Goal: Navigation & Orientation: Find specific page/section

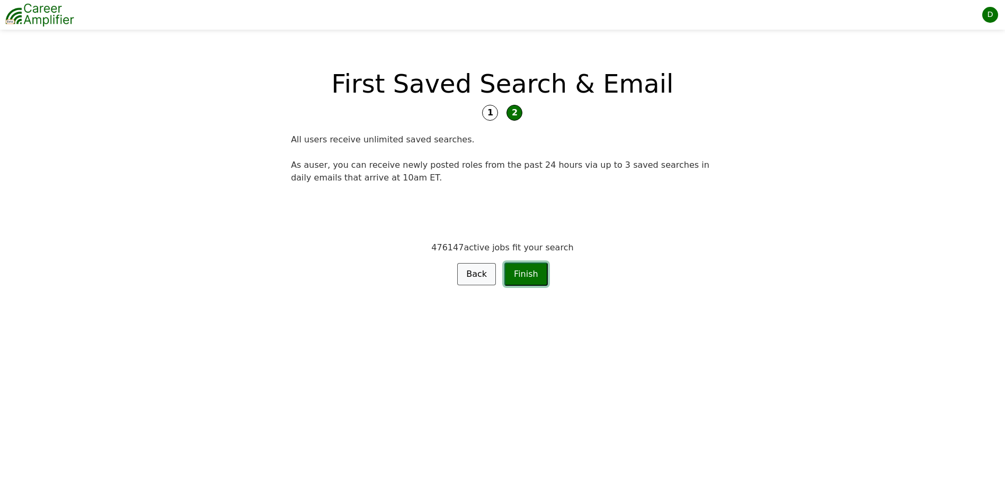
click at [523, 275] on button "Finish" at bounding box center [525, 274] width 43 height 23
click at [34, 12] on img at bounding box center [39, 15] width 69 height 26
click at [489, 111] on span "1" at bounding box center [490, 113] width 16 height 16
click at [520, 109] on span "2" at bounding box center [514, 113] width 16 height 16
drag, startPoint x: 520, startPoint y: 109, endPoint x: 534, endPoint y: 105, distance: 15.3
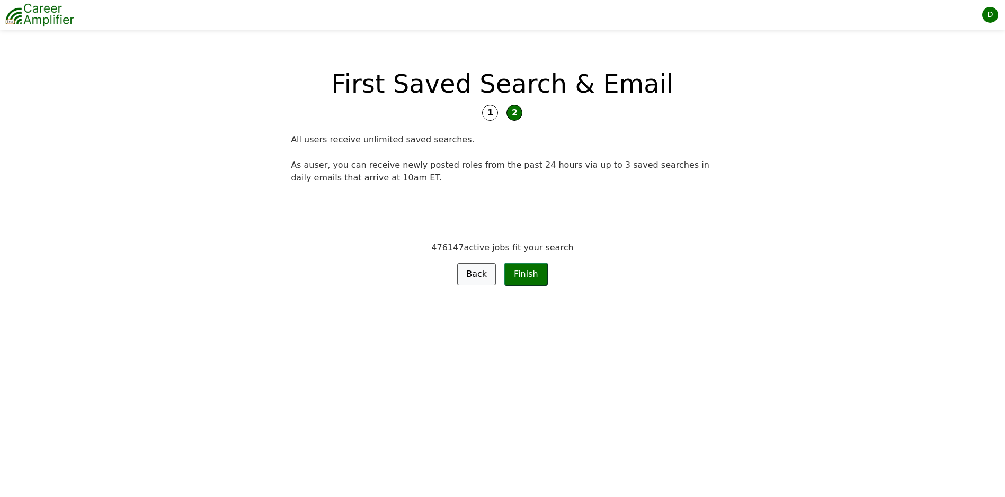
click at [520, 109] on span "2" at bounding box center [514, 113] width 16 height 16
click at [989, 16] on div "D" at bounding box center [990, 15] width 16 height 16
click at [931, 53] on link "Settings" at bounding box center [956, 59] width 84 height 18
click at [995, 13] on div "D" at bounding box center [990, 15] width 16 height 16
click at [977, 98] on link "Request Features" at bounding box center [956, 94] width 84 height 18
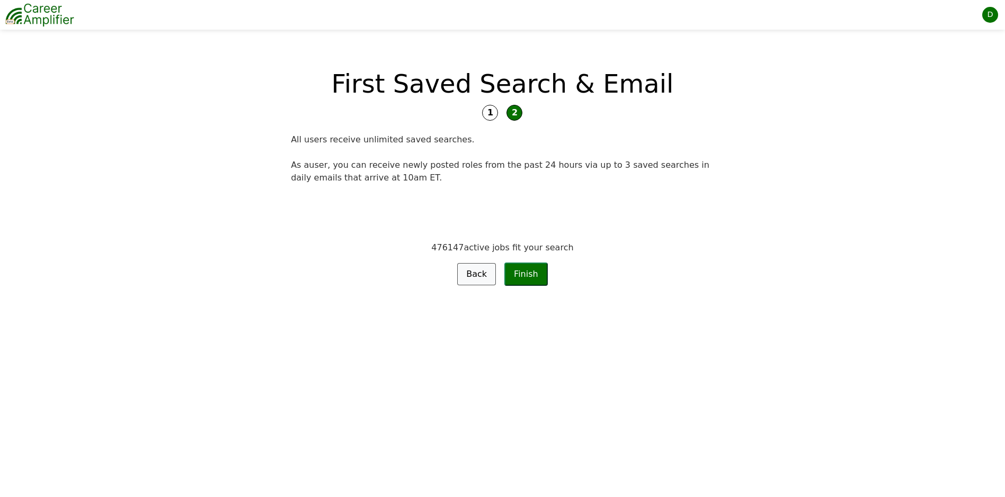
click at [50, 8] on img at bounding box center [39, 15] width 69 height 26
click at [528, 283] on button "Finish" at bounding box center [525, 274] width 43 height 23
click at [529, 279] on button "Finish" at bounding box center [525, 274] width 43 height 23
click at [529, 257] on form "476147 active jobs fit your search Back Finish" at bounding box center [502, 237] width 423 height 97
click at [493, 112] on span "1" at bounding box center [490, 113] width 16 height 16
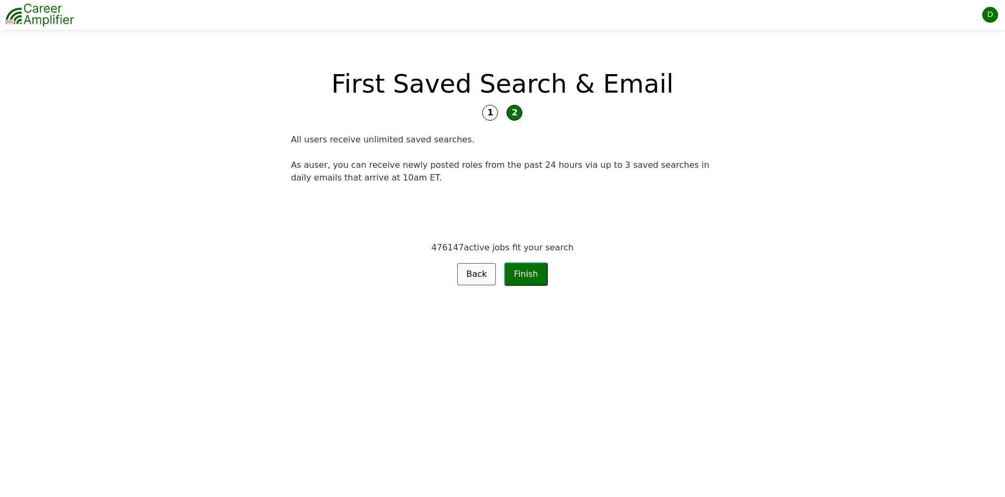
click at [520, 115] on span "2" at bounding box center [514, 113] width 16 height 16
click at [62, 9] on img at bounding box center [39, 15] width 69 height 26
drag, startPoint x: 62, startPoint y: 9, endPoint x: 53, endPoint y: 11, distance: 9.2
click at [53, 11] on img at bounding box center [39, 15] width 69 height 26
click at [992, 15] on div "D" at bounding box center [990, 15] width 16 height 16
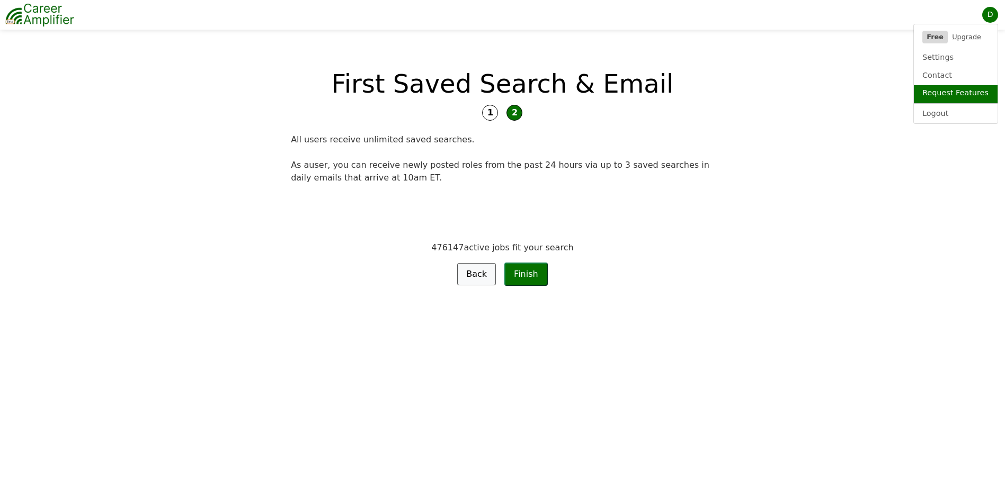
click at [954, 92] on link "Request Features" at bounding box center [956, 94] width 84 height 18
click at [484, 274] on link "Back" at bounding box center [476, 274] width 39 height 22
click at [522, 269] on button "Finish" at bounding box center [525, 274] width 43 height 23
click at [495, 113] on span "1" at bounding box center [490, 113] width 16 height 16
click at [996, 11] on div "D" at bounding box center [990, 15] width 16 height 16
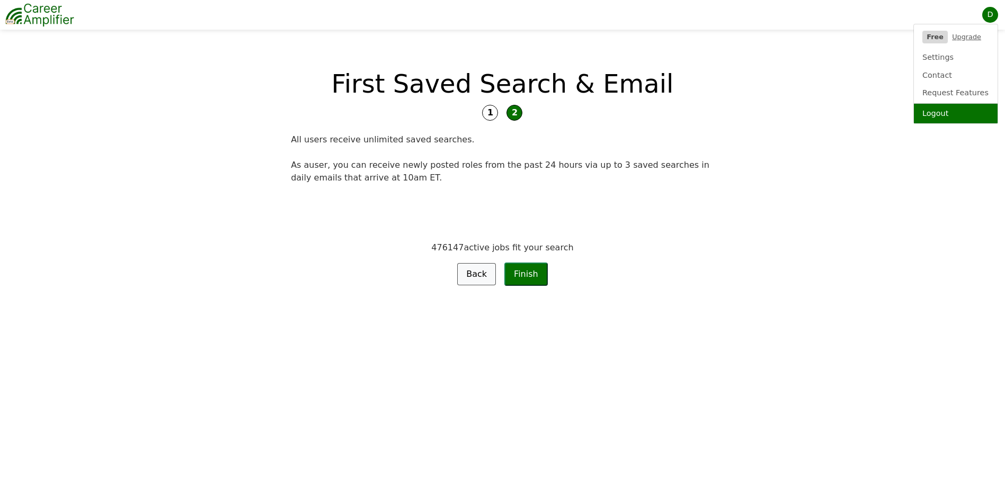
click at [929, 116] on link "Logout" at bounding box center [956, 114] width 84 height 20
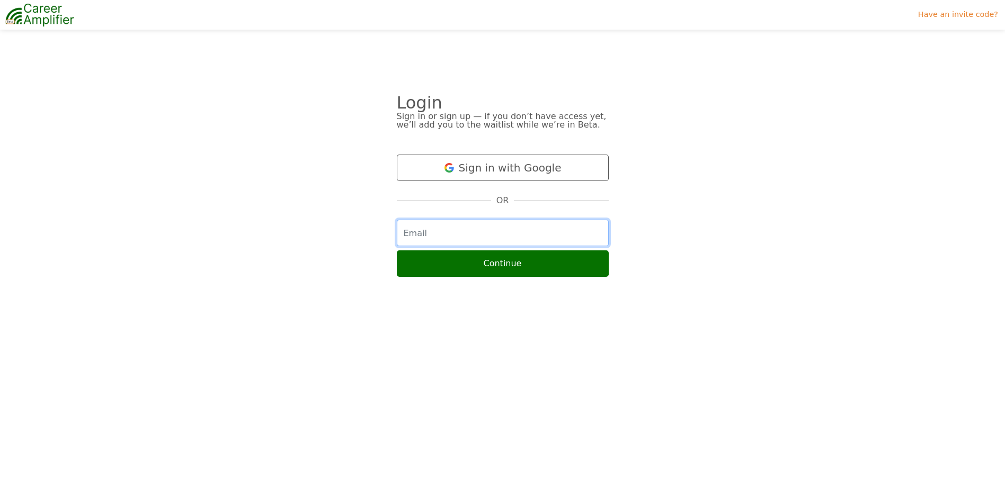
click at [484, 226] on input "email" at bounding box center [503, 233] width 212 height 26
type input "dainapretus@gmail.com"
click at [397, 250] on button "Continue" at bounding box center [503, 263] width 212 height 26
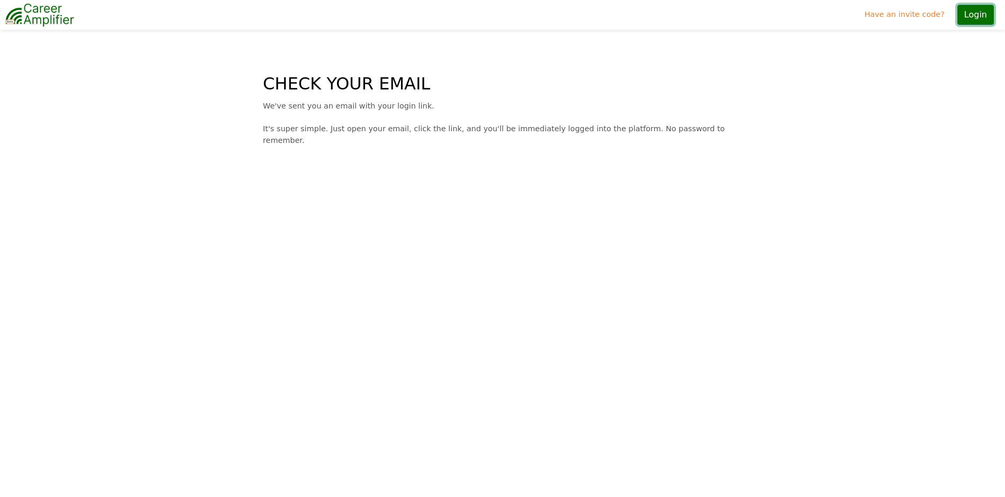
click at [973, 15] on button "Login" at bounding box center [975, 15] width 37 height 20
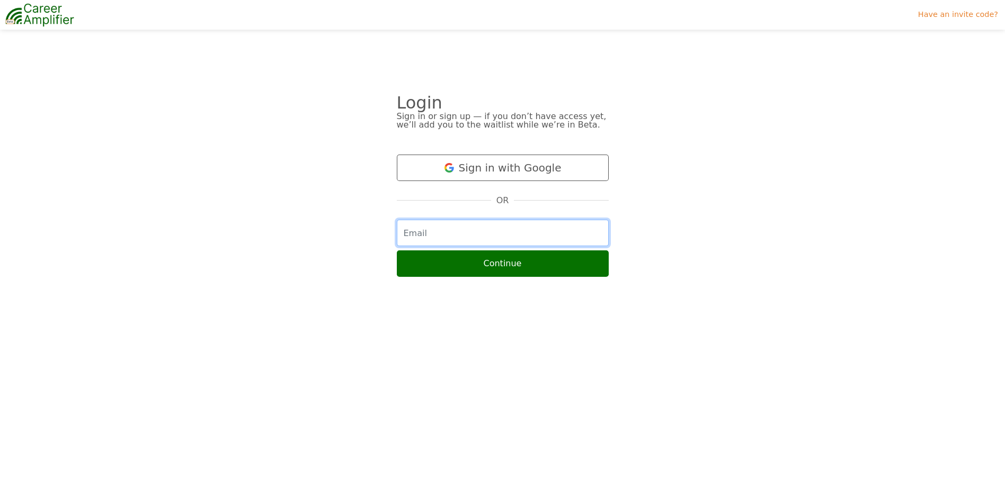
click at [486, 233] on input "email" at bounding box center [503, 233] width 212 height 26
type input "dainapretus@gmail.com"
click at [397, 250] on button "Continue" at bounding box center [503, 263] width 212 height 26
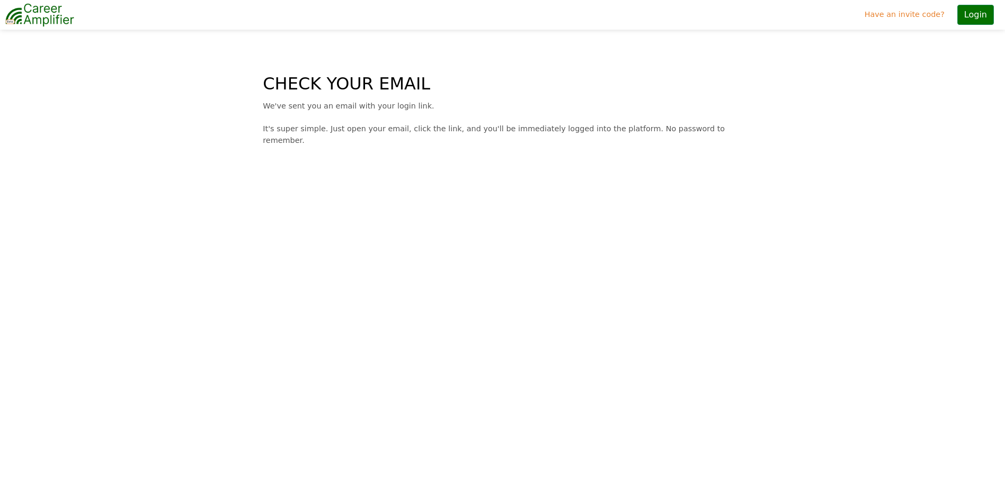
click at [59, 19] on img at bounding box center [39, 15] width 69 height 26
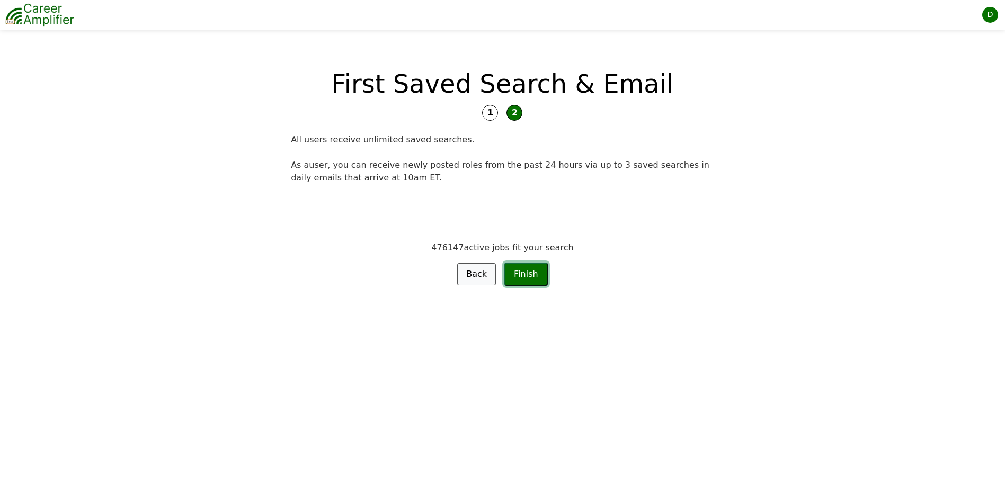
click at [531, 276] on button "Finish" at bounding box center [525, 274] width 43 height 23
click at [514, 113] on span "2" at bounding box center [514, 113] width 16 height 16
click at [990, 12] on div "D" at bounding box center [990, 15] width 16 height 16
click at [941, 78] on link "Contact" at bounding box center [956, 77] width 84 height 18
click at [988, 16] on div "D" at bounding box center [990, 15] width 16 height 16
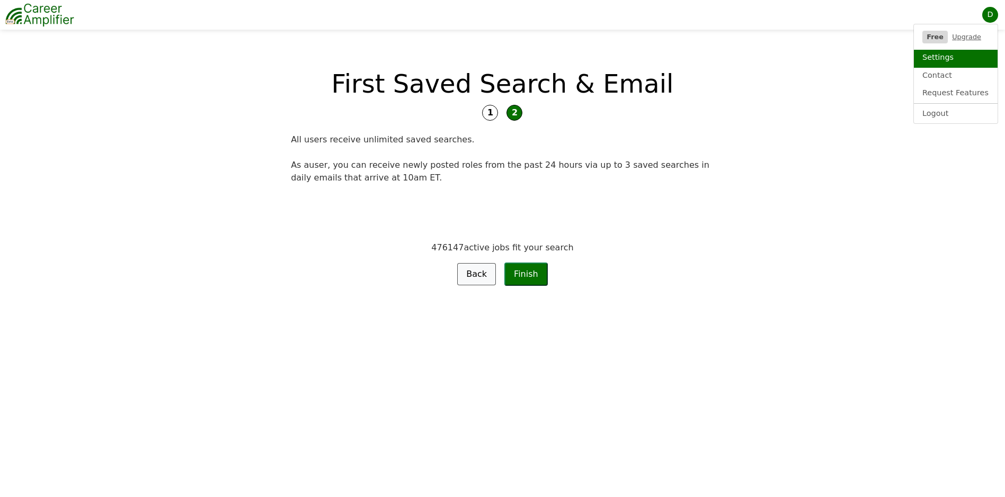
click at [955, 51] on link "Settings" at bounding box center [956, 59] width 84 height 18
click at [49, 22] on img at bounding box center [39, 15] width 69 height 26
click at [12, 19] on img at bounding box center [39, 15] width 69 height 26
click at [6, 7] on img at bounding box center [39, 15] width 69 height 26
click at [54, 6] on img at bounding box center [39, 15] width 69 height 26
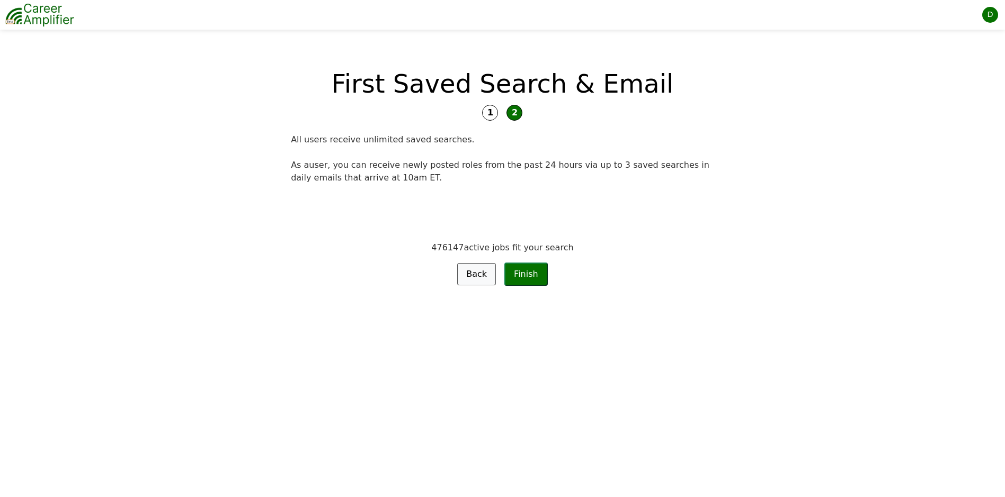
click at [986, 17] on div "D" at bounding box center [990, 15] width 16 height 16
click at [71, 18] on img at bounding box center [39, 15] width 69 height 26
click at [495, 115] on span "1" at bounding box center [490, 113] width 16 height 16
click at [515, 116] on span "2" at bounding box center [514, 113] width 16 height 16
click at [64, 8] on img at bounding box center [39, 15] width 69 height 26
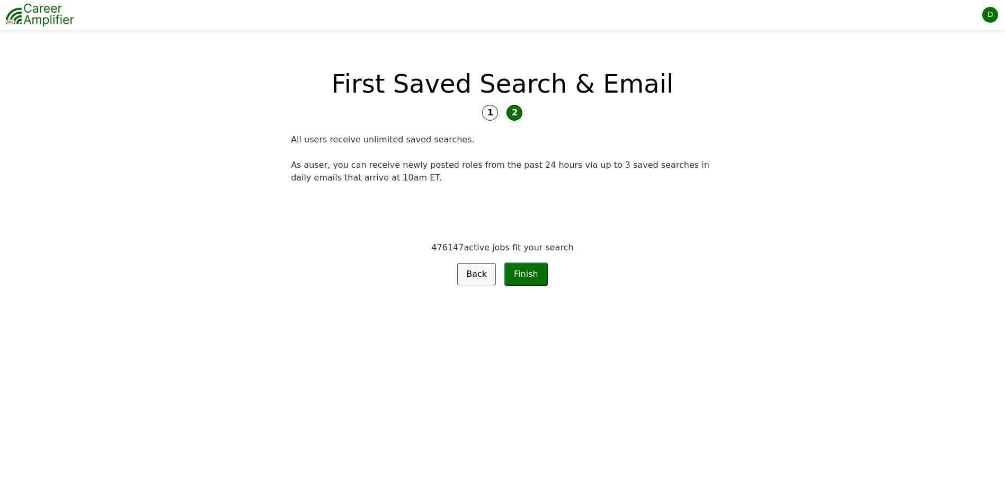
click at [12, 13] on img at bounding box center [39, 15] width 69 height 26
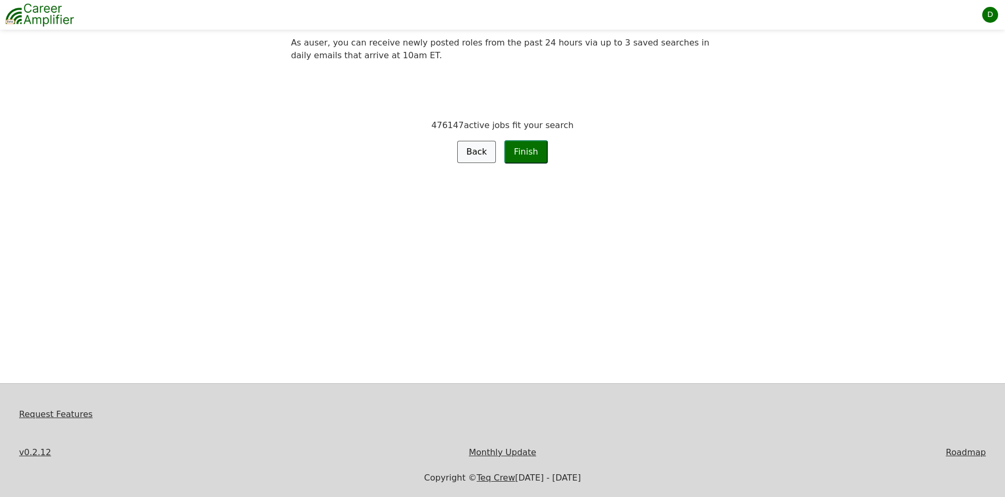
scroll to position [135, 0]
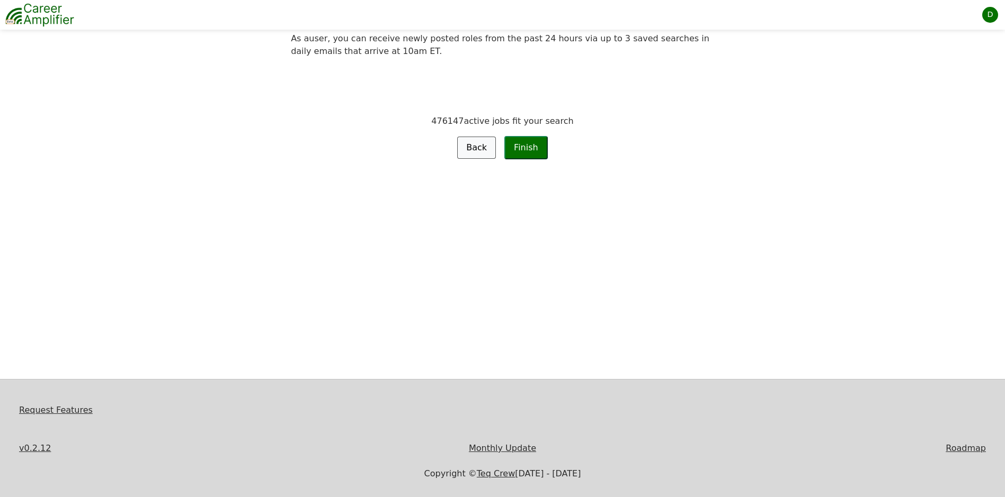
click at [504, 449] on link "Monthly Update" at bounding box center [502, 448] width 67 height 10
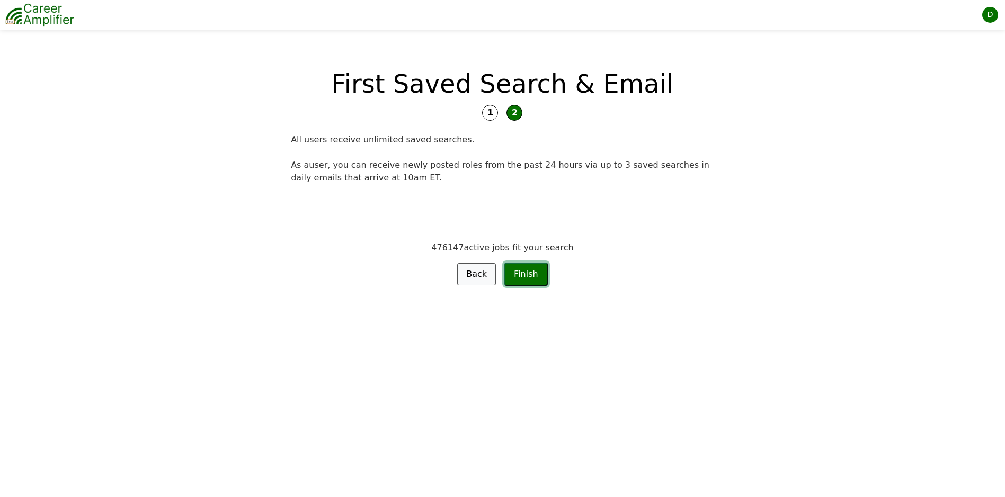
click at [526, 273] on button "Finish" at bounding box center [525, 274] width 43 height 23
click at [46, 24] on img at bounding box center [39, 15] width 69 height 26
click at [64, 19] on img at bounding box center [39, 15] width 69 height 26
click at [509, 116] on span "2" at bounding box center [514, 113] width 16 height 16
click at [491, 109] on span "1" at bounding box center [490, 113] width 16 height 16
